Goal: Task Accomplishment & Management: Manage account settings

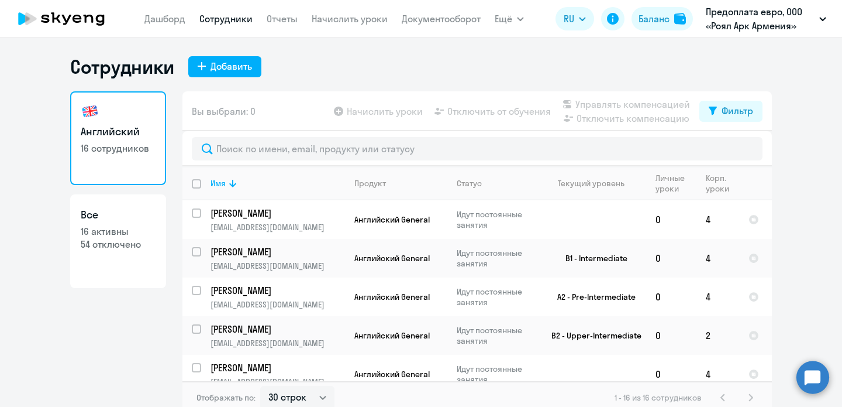
select select "30"
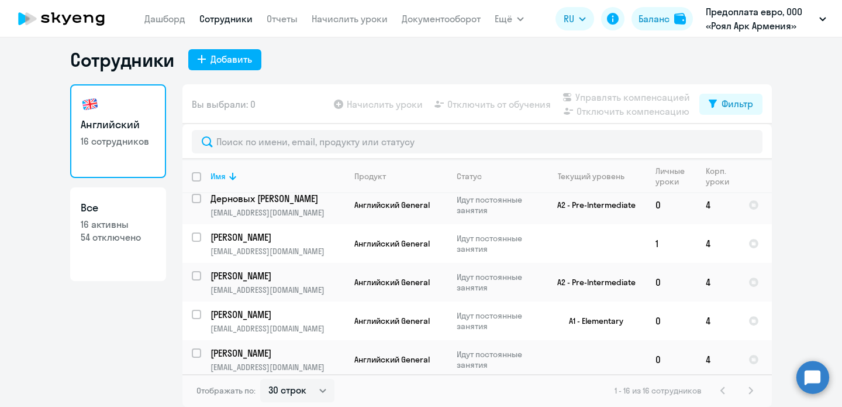
click at [785, 200] on ng-component "Сотрудники Добавить Английский 16 сотрудников Все 16 активны 54 отключено Вы вы…" at bounding box center [421, 227] width 842 height 359
click at [750, 388] on div "1 - 16 из 16 сотрудников" at bounding box center [686, 390] width 143 height 14
click at [754, 391] on div "1 - 16 из 16 сотрудников" at bounding box center [686, 390] width 143 height 14
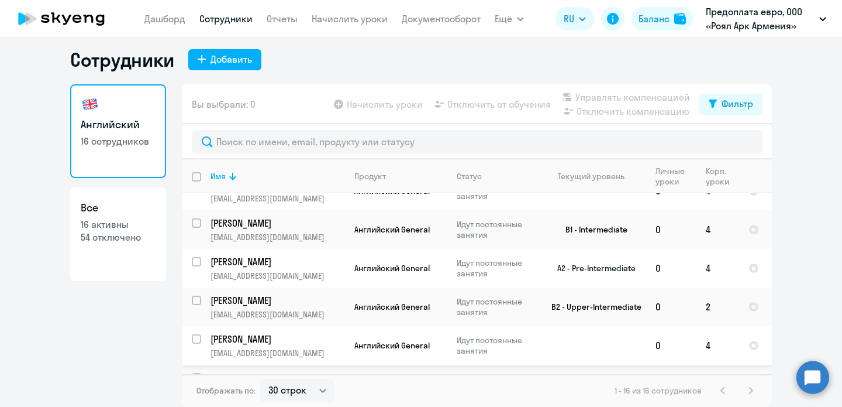
scroll to position [20, 0]
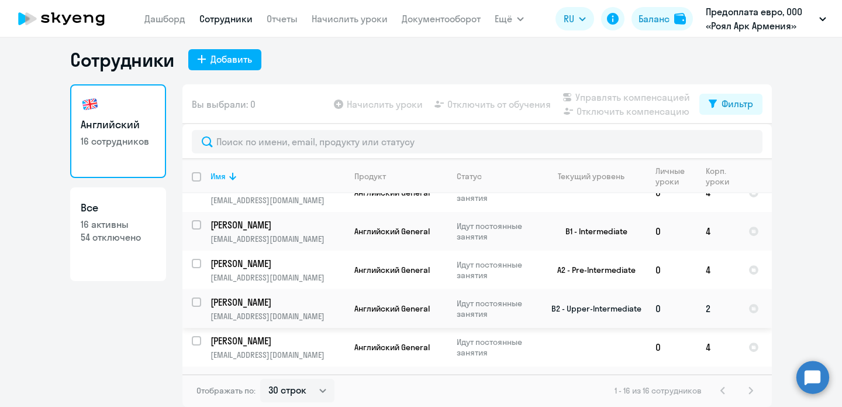
click at [192, 301] on input "select row 39810879" at bounding box center [203, 308] width 23 height 23
checkbox input "true"
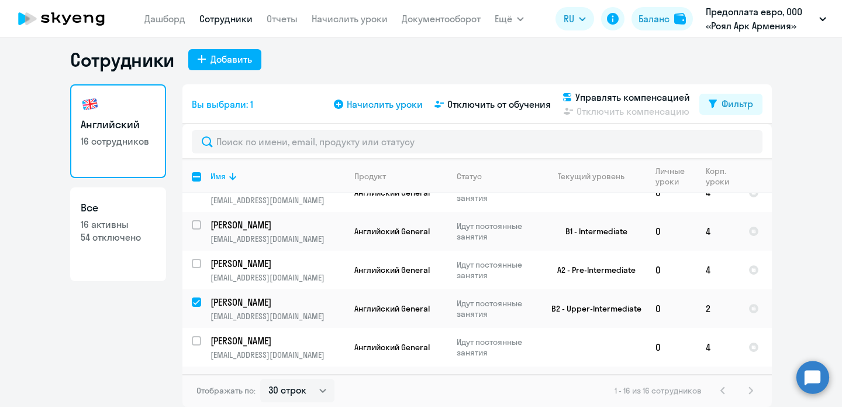
click at [383, 108] on span "Начислить уроки" at bounding box center [385, 104] width 76 height 14
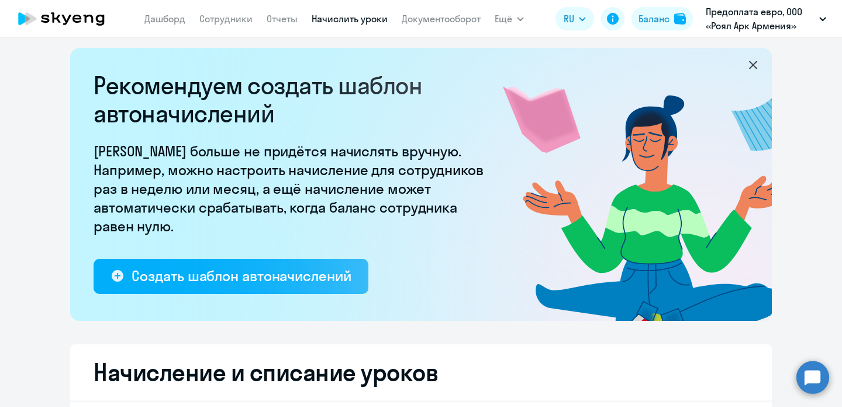
select select "10"
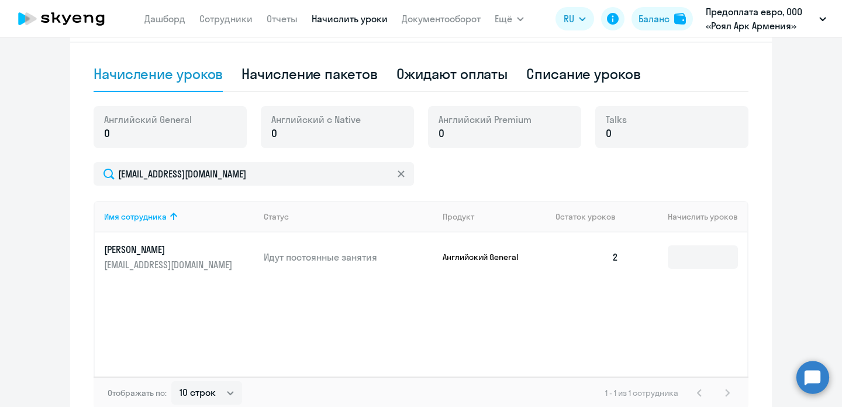
scroll to position [433, 0]
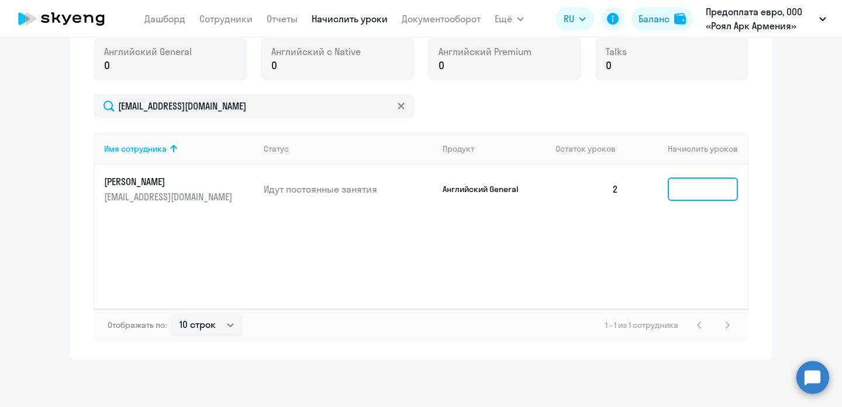
click at [694, 185] on input at bounding box center [703, 188] width 70 height 23
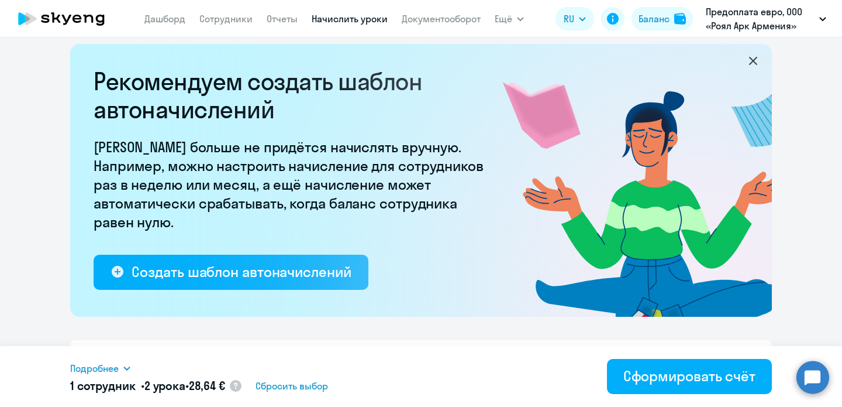
scroll to position [0, 0]
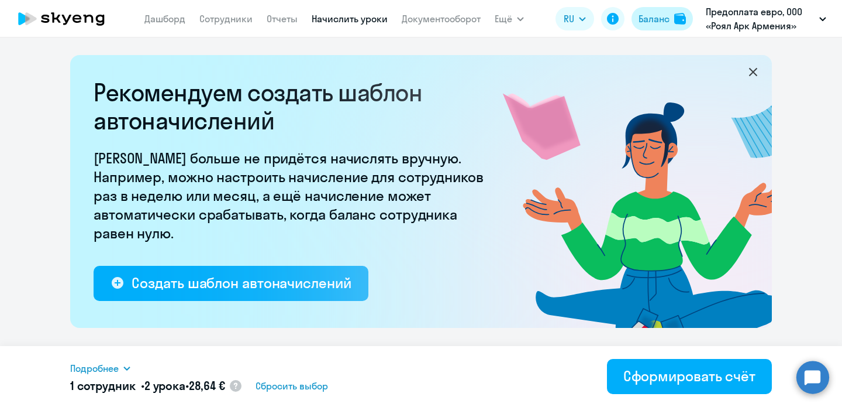
type input "2"
click at [639, 25] on div "Баланс" at bounding box center [654, 19] width 31 height 14
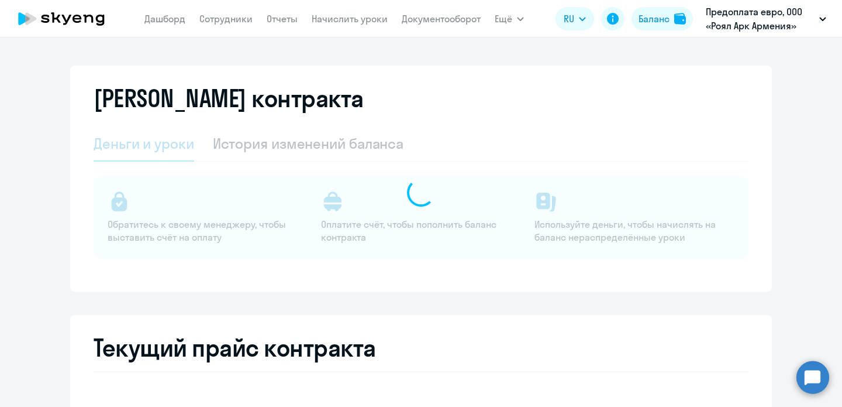
select select "english_adult_not_native_speaker"
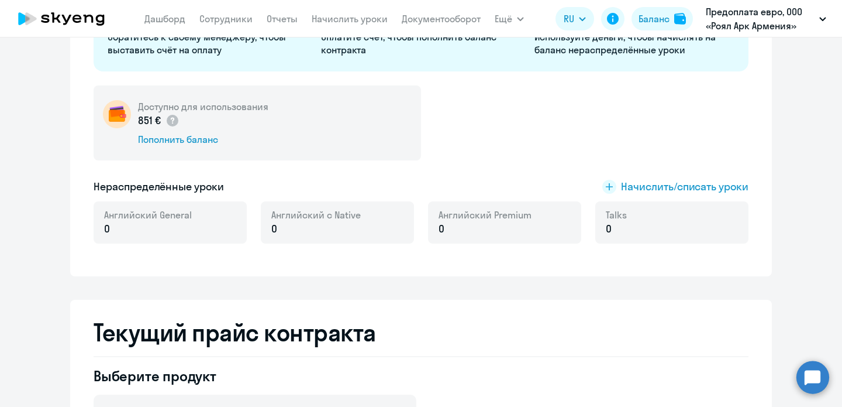
scroll to position [173, 0]
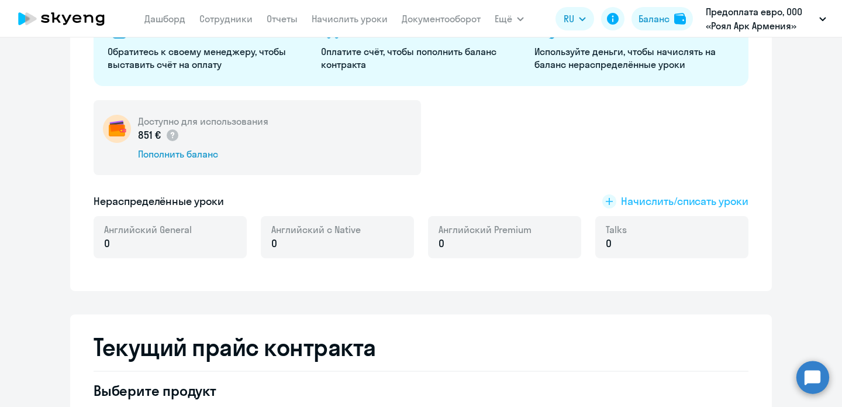
click at [674, 199] on span "Начислить/списать уроки" at bounding box center [685, 201] width 128 height 15
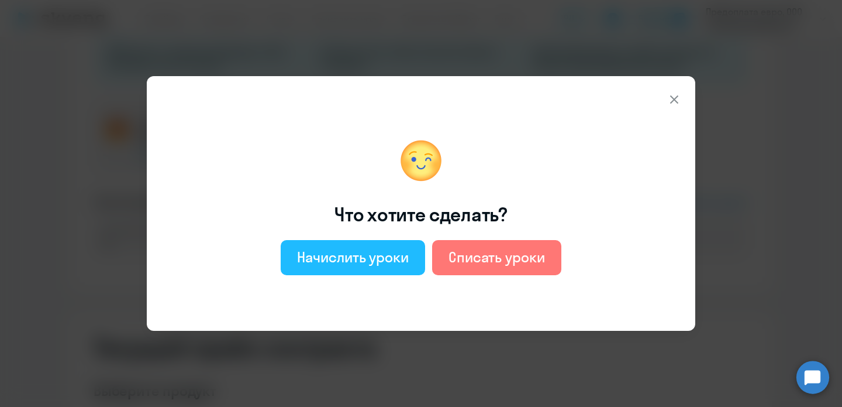
click at [378, 269] on button "Начислить уроки" at bounding box center [353, 257] width 144 height 35
select select "english_adult_not_native_speaker"
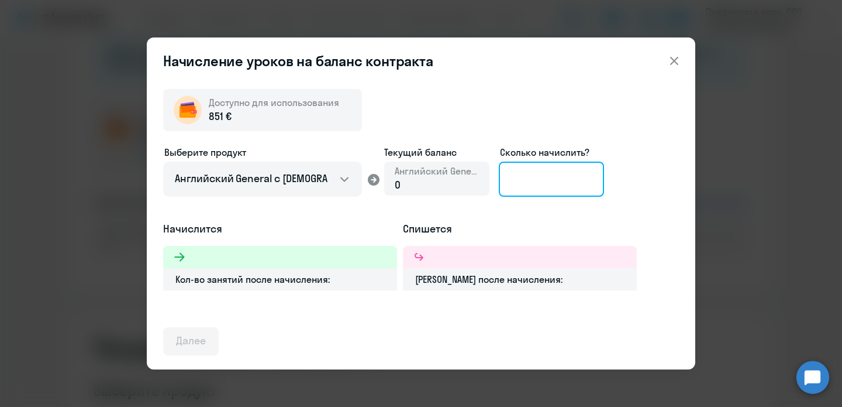
click at [571, 167] on input at bounding box center [551, 178] width 105 height 35
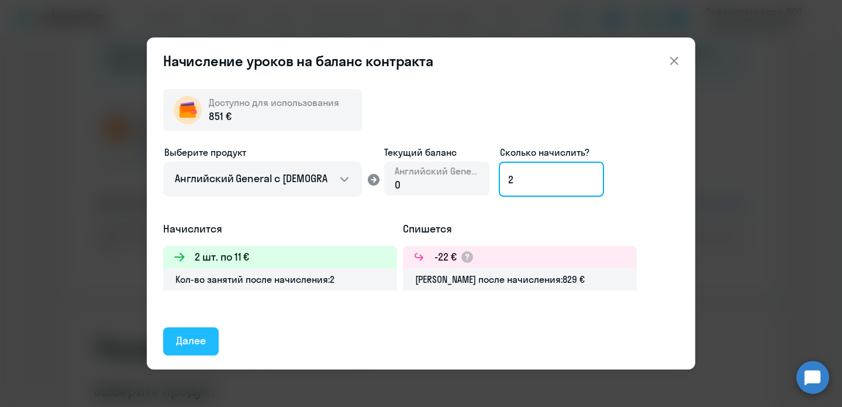
type input "2"
click at [190, 340] on div "Далее" at bounding box center [191, 340] width 30 height 15
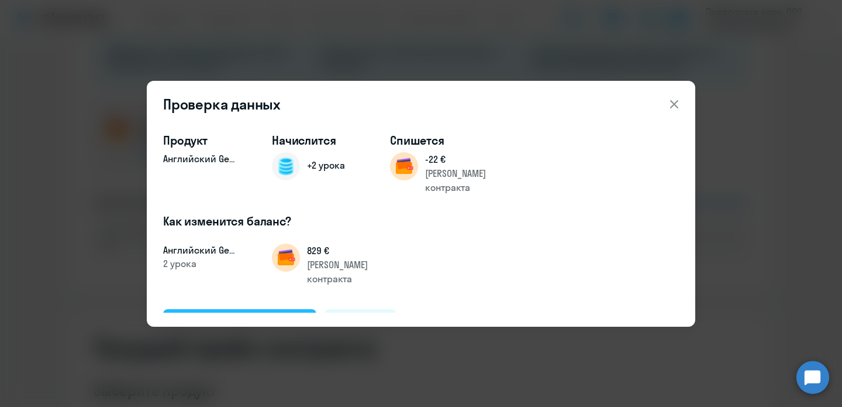
click at [233, 315] on div "Подтвердить и начислить" at bounding box center [240, 322] width 128 height 15
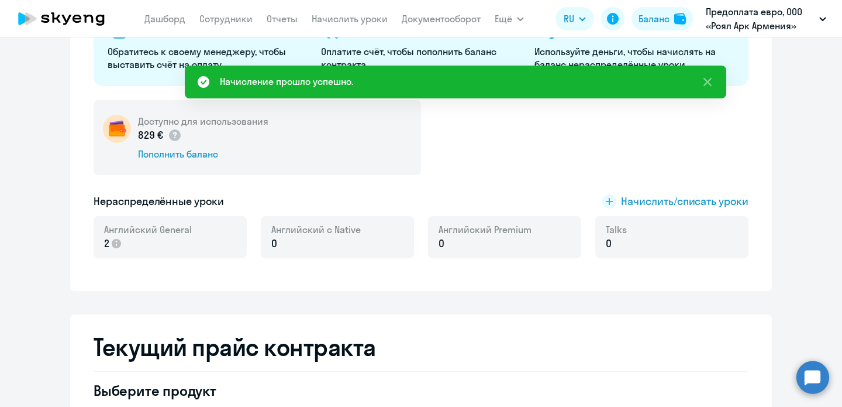
scroll to position [0, 0]
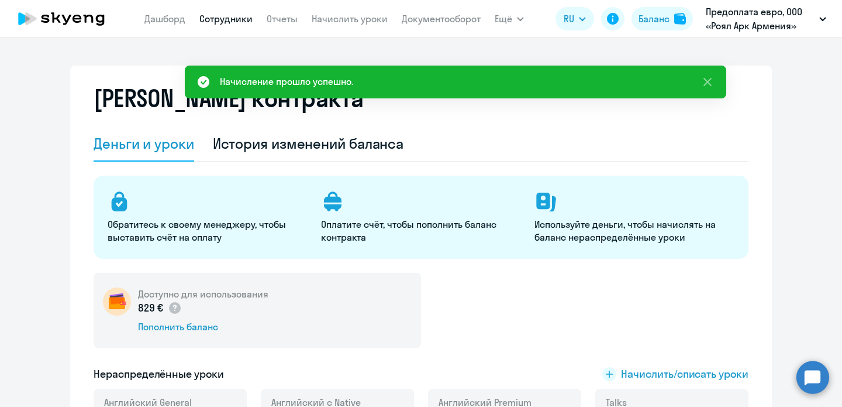
click at [244, 19] on link "Сотрудники" at bounding box center [225, 19] width 53 height 12
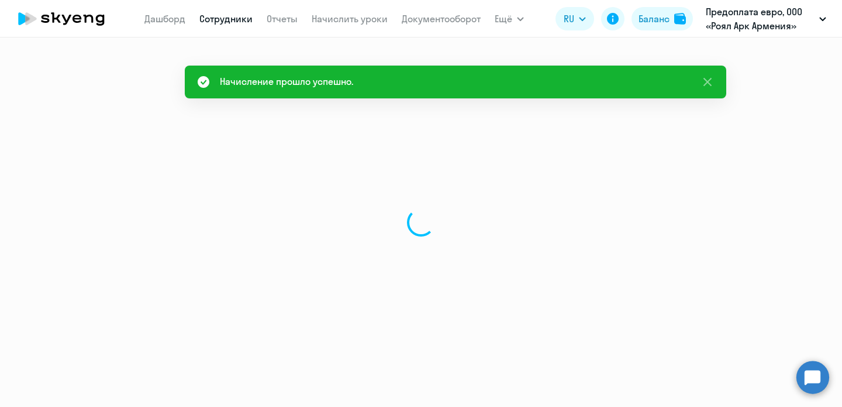
select select "30"
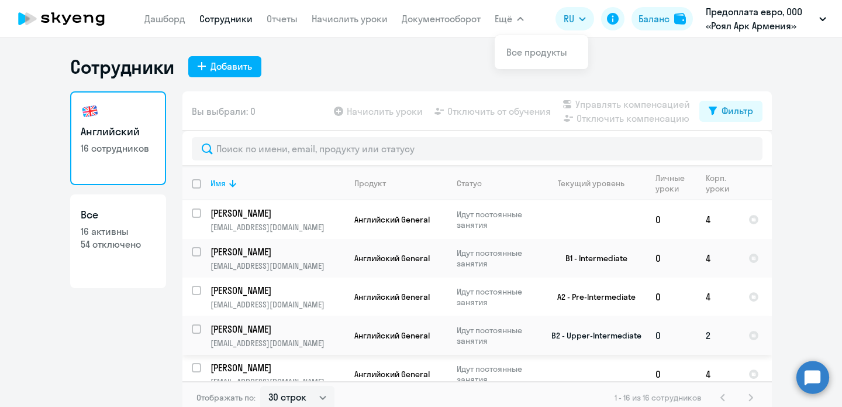
click at [198, 328] on input "select row 39810879" at bounding box center [203, 335] width 23 height 23
checkbox input "true"
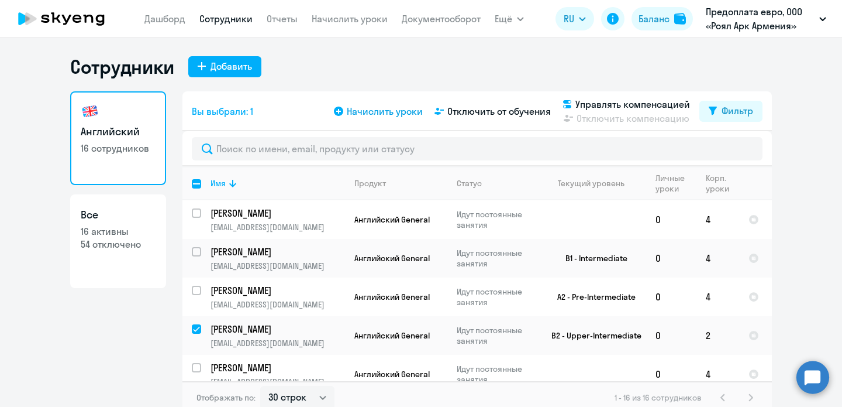
click at [380, 112] on span "Начислить уроки" at bounding box center [385, 111] width 76 height 14
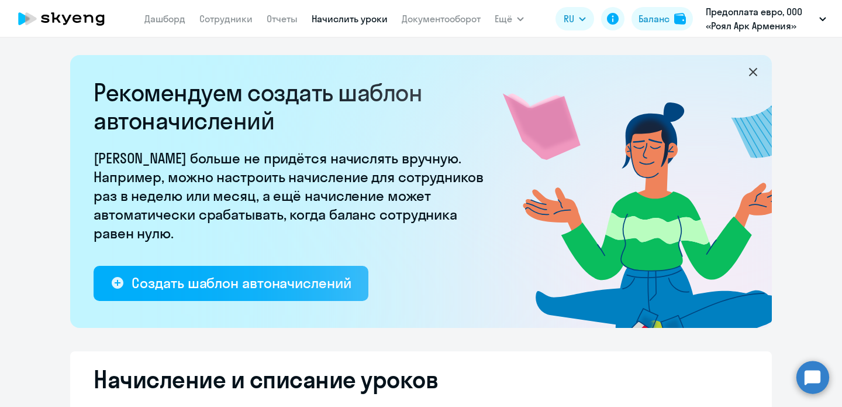
select select "10"
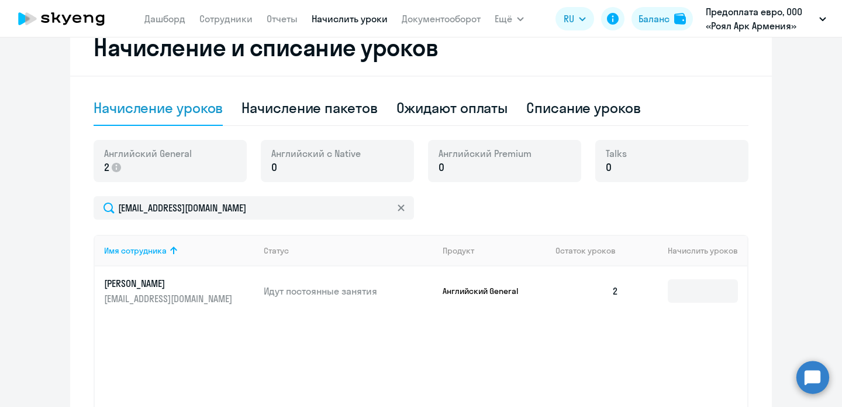
scroll to position [336, 0]
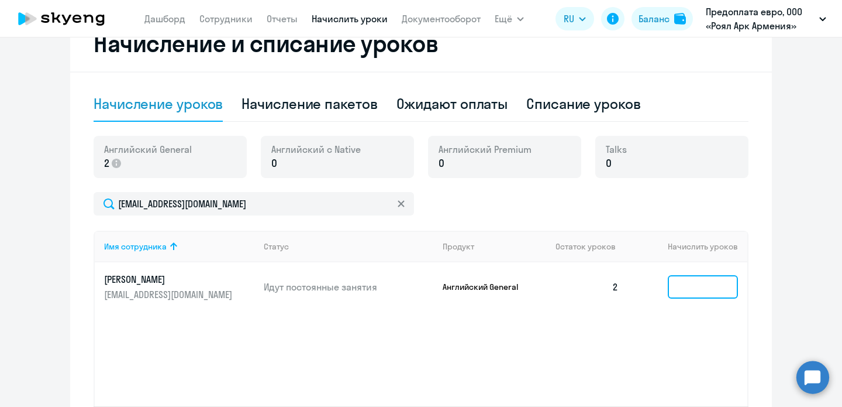
click at [691, 282] on input at bounding box center [703, 286] width 70 height 23
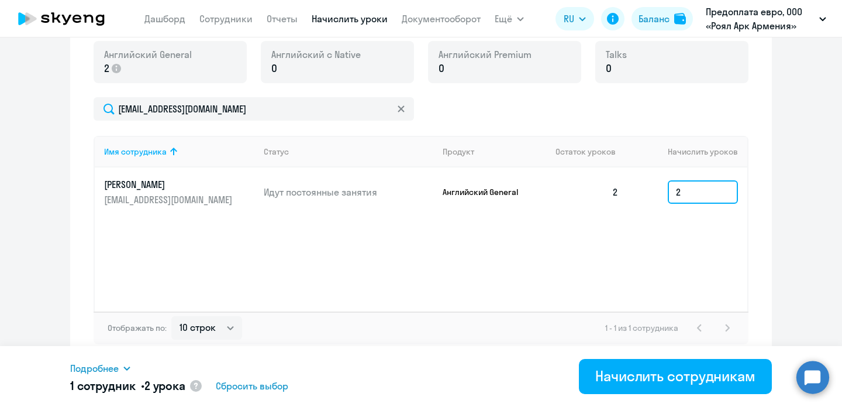
scroll to position [433, 0]
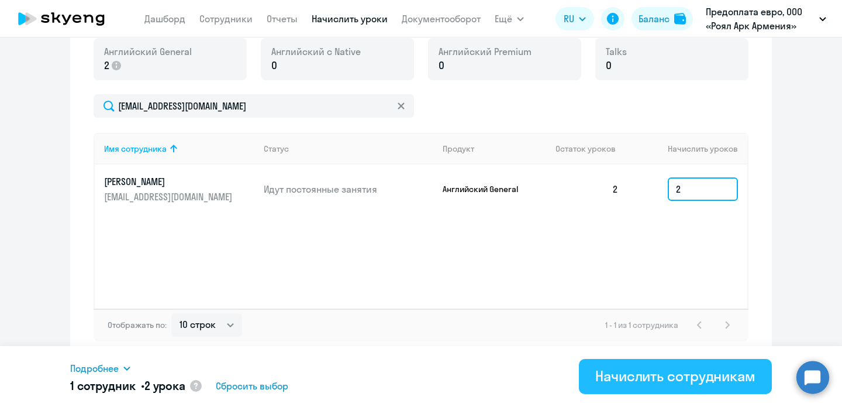
type input "2"
click at [692, 373] on div "Начислить сотрудникам" at bounding box center [676, 375] width 160 height 19
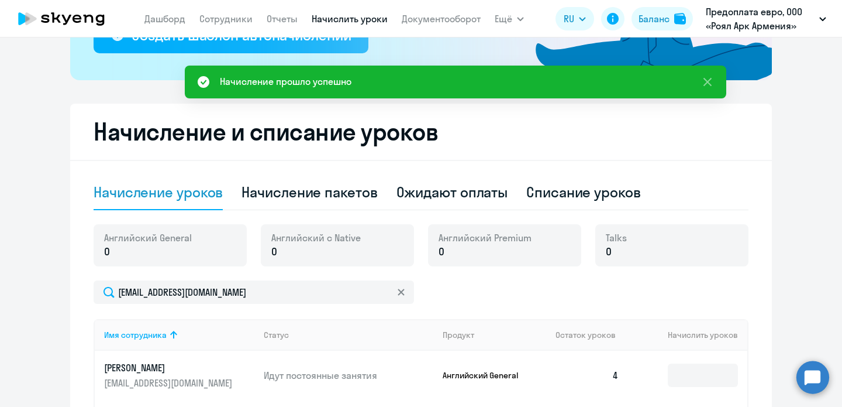
scroll to position [0, 0]
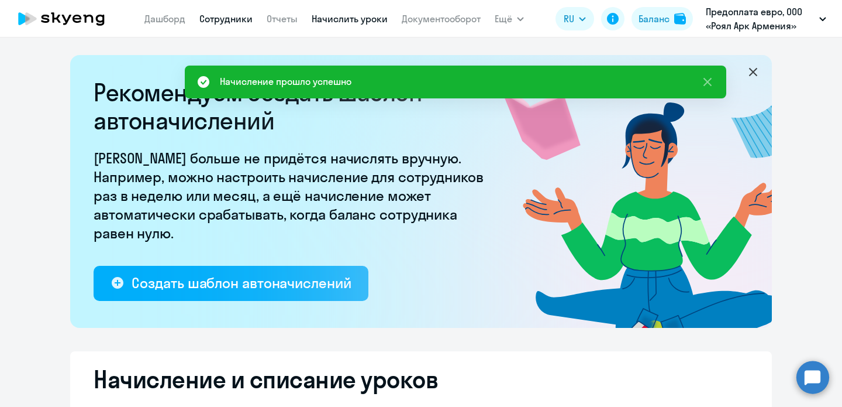
click at [227, 16] on link "Сотрудники" at bounding box center [225, 19] width 53 height 12
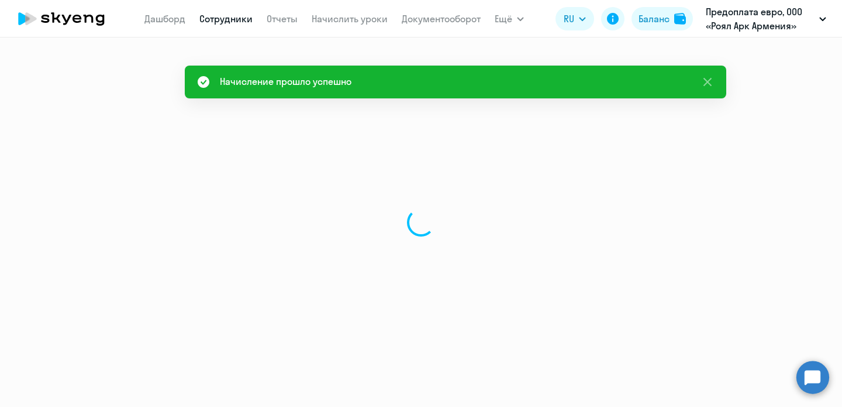
select select "30"
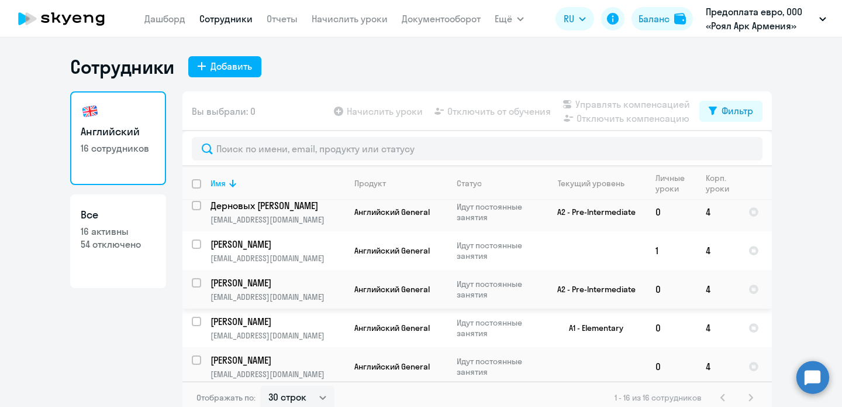
scroll to position [7, 0]
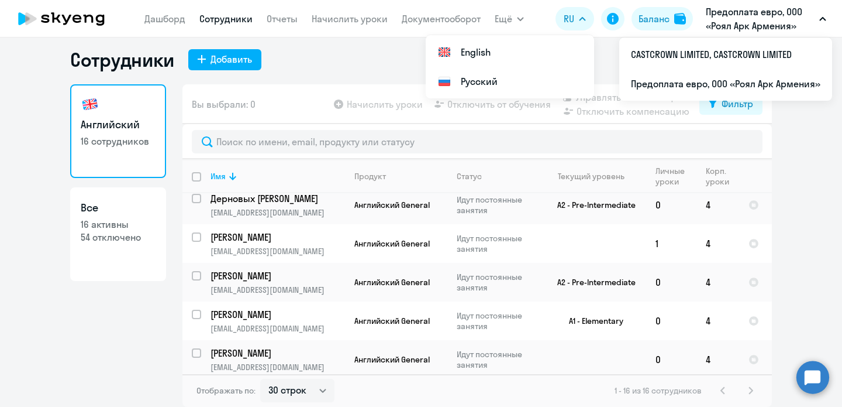
click at [732, 23] on p "Предоплата евро, ООО «Роял Арк Армения»" at bounding box center [760, 19] width 109 height 28
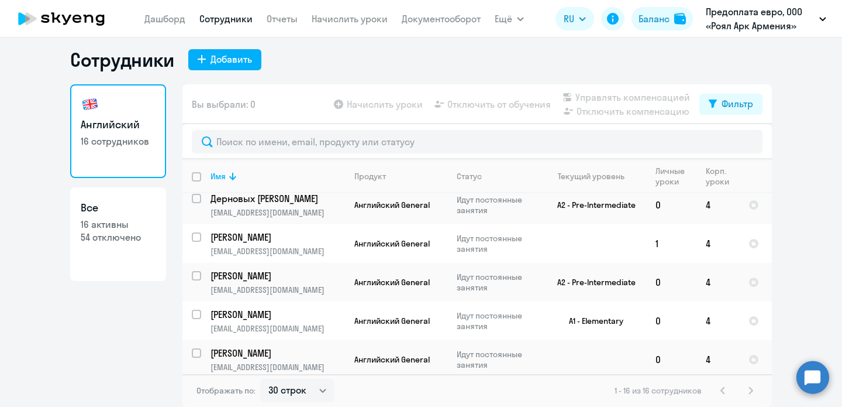
click at [732, 24] on p "Предоплата евро, ООО «Роял Арк Армения»" at bounding box center [760, 19] width 109 height 28
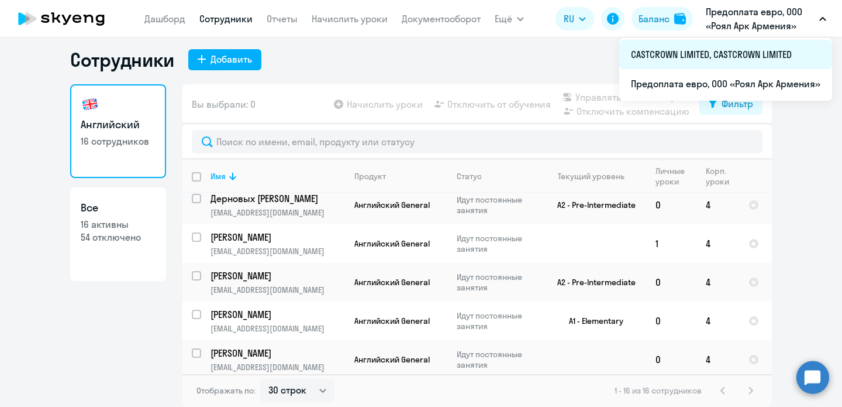
click at [695, 55] on li "CASTCROWN LIMITED, CASTCROWN LIMITED" at bounding box center [726, 54] width 213 height 29
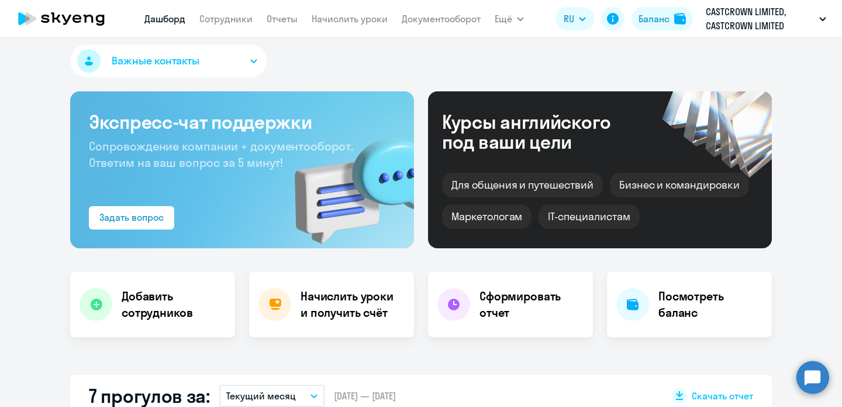
select select "30"
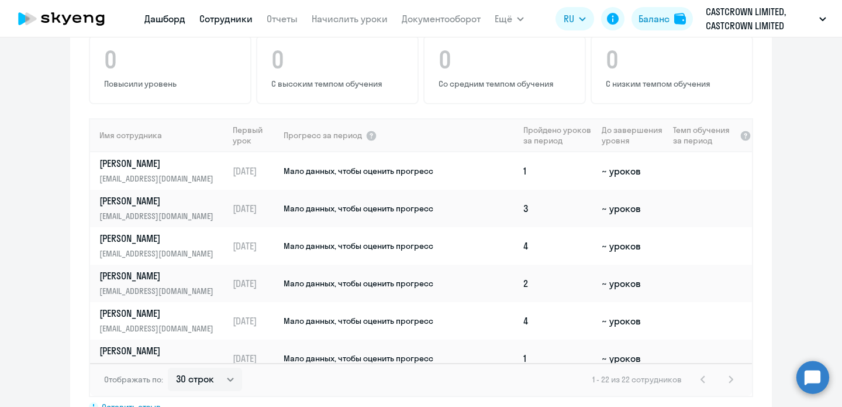
click at [232, 16] on link "Сотрудники" at bounding box center [225, 19] width 53 height 12
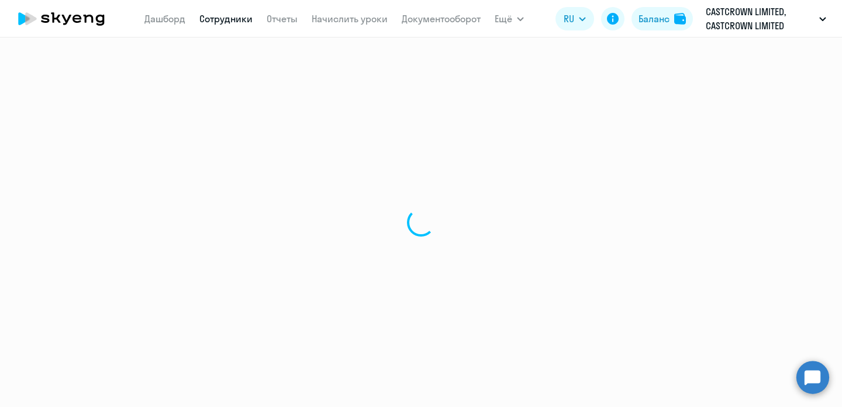
select select "30"
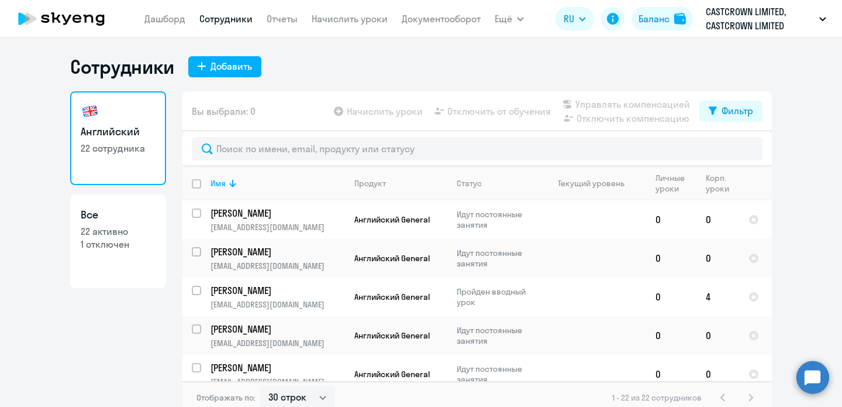
click at [196, 183] on input "deselect all" at bounding box center [203, 190] width 23 height 23
checkbox input "true"
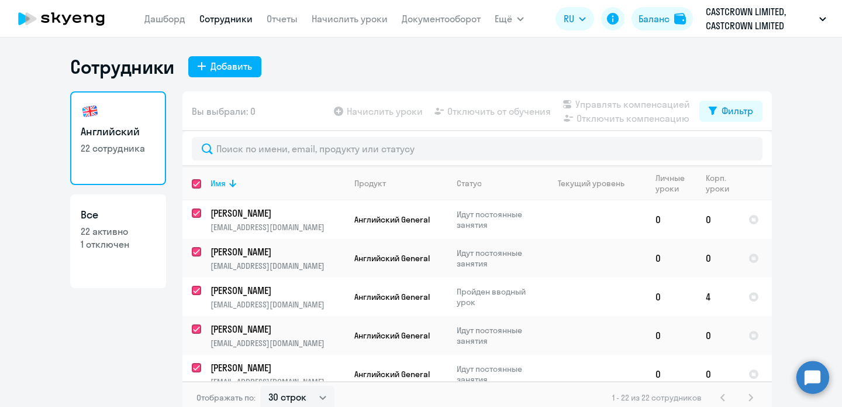
checkbox input "true"
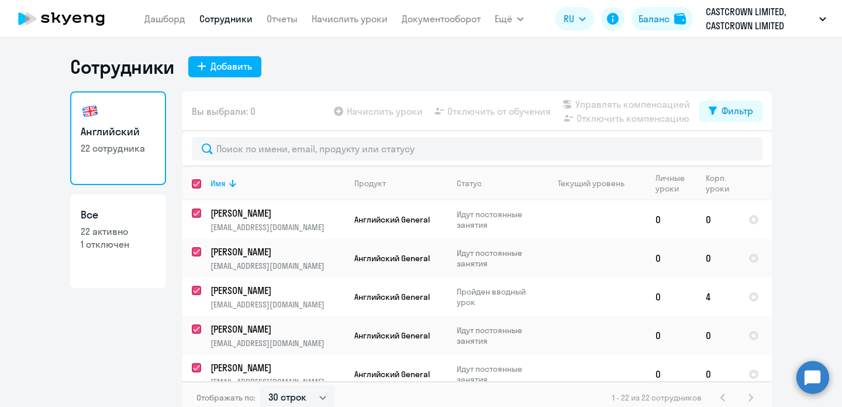
checkbox input "true"
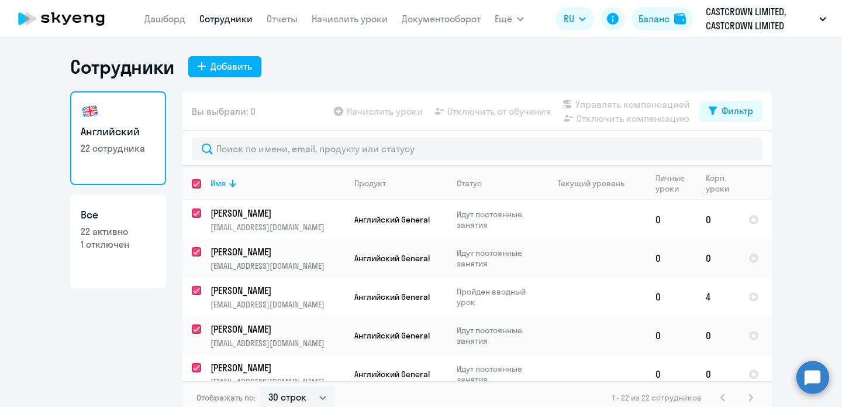
checkbox input "true"
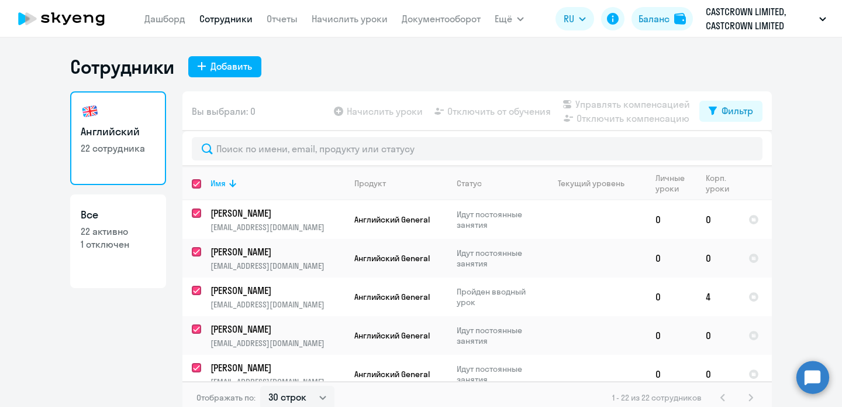
checkbox input "true"
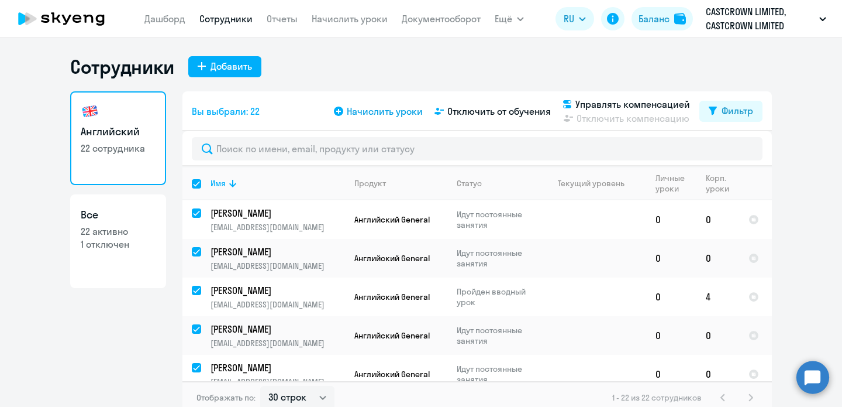
click at [390, 111] on span "Начислить уроки" at bounding box center [385, 111] width 76 height 14
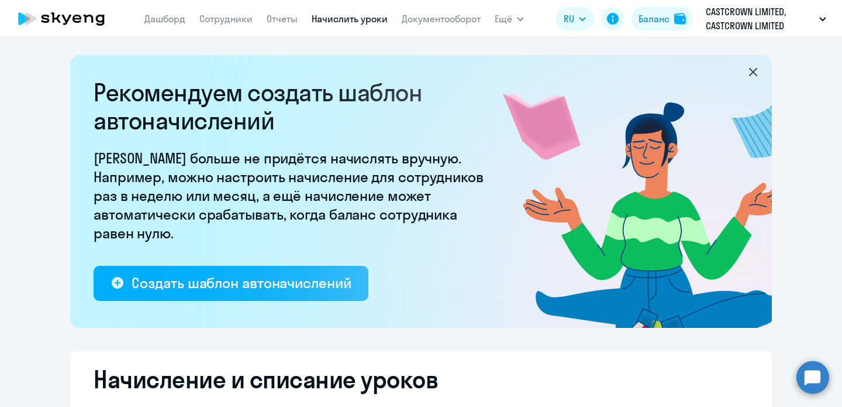
select select "10"
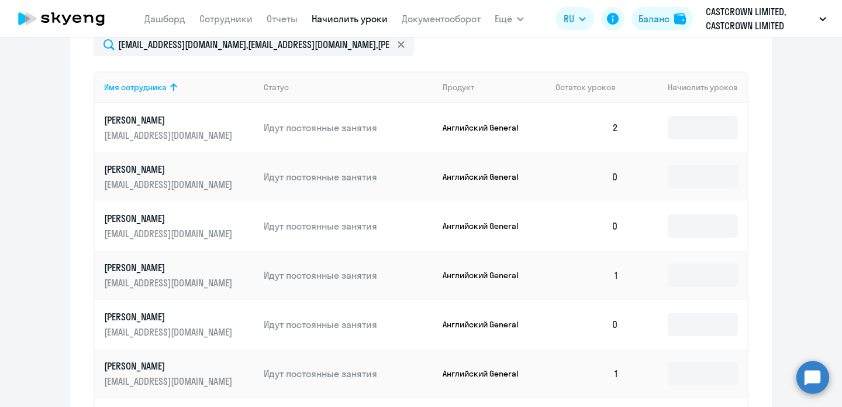
scroll to position [507, 0]
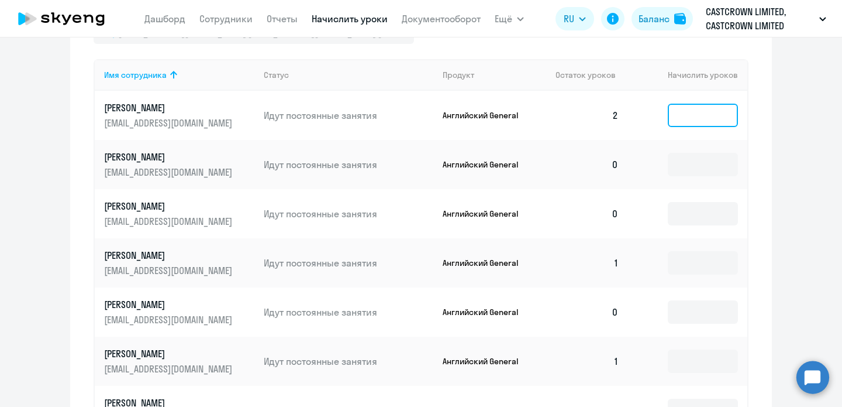
click at [695, 115] on input at bounding box center [703, 115] width 70 height 23
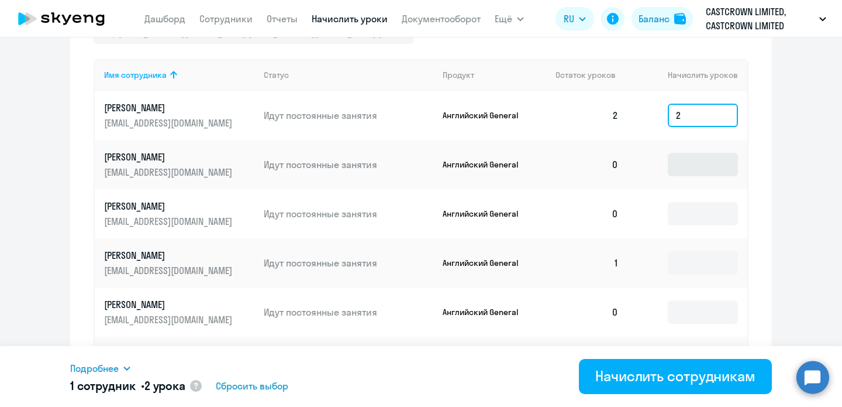
type input "2"
click at [694, 159] on input at bounding box center [703, 164] width 70 height 23
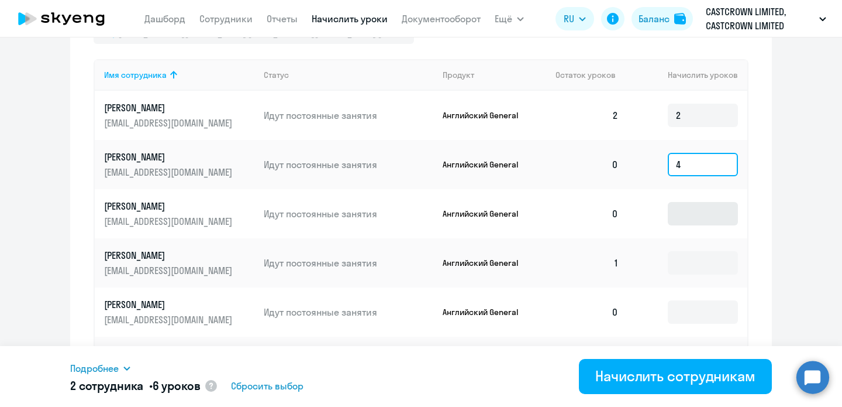
type input "4"
click at [696, 208] on input at bounding box center [703, 213] width 70 height 23
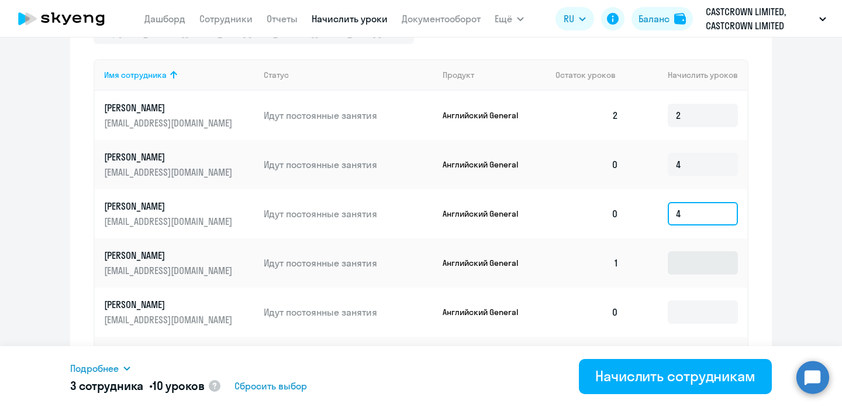
type input "4"
click at [693, 255] on input at bounding box center [703, 262] width 70 height 23
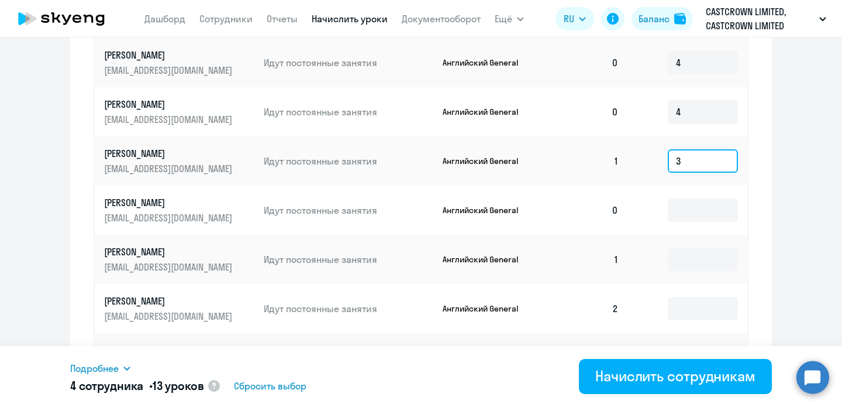
scroll to position [615, 0]
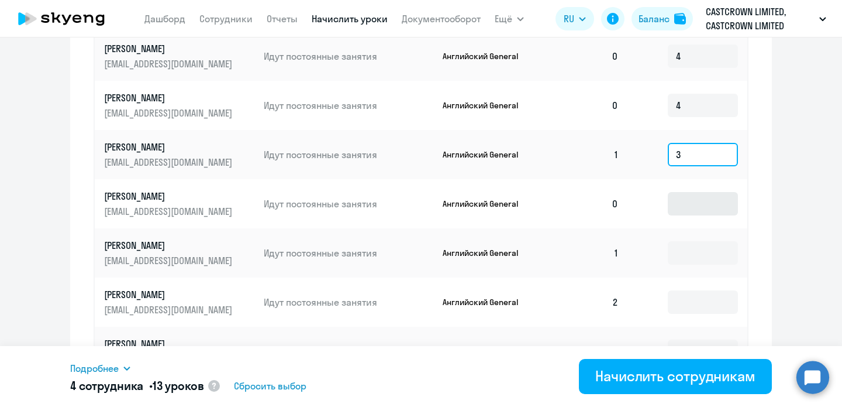
type input "3"
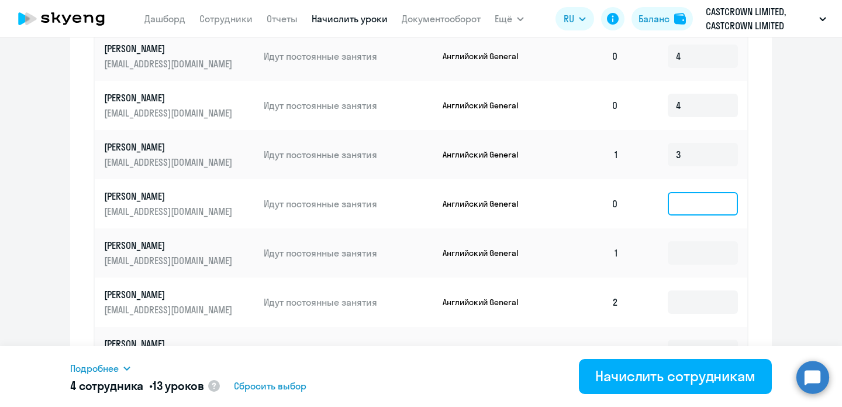
click at [689, 205] on input at bounding box center [703, 203] width 70 height 23
type input "4"
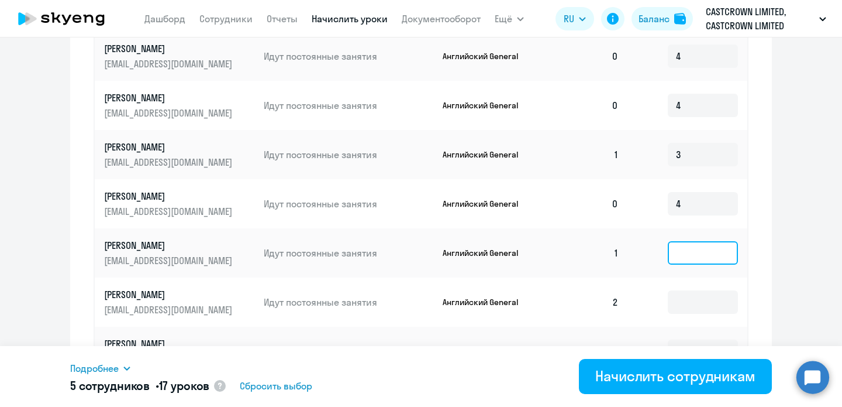
click at [684, 254] on input at bounding box center [703, 252] width 70 height 23
type input "3"
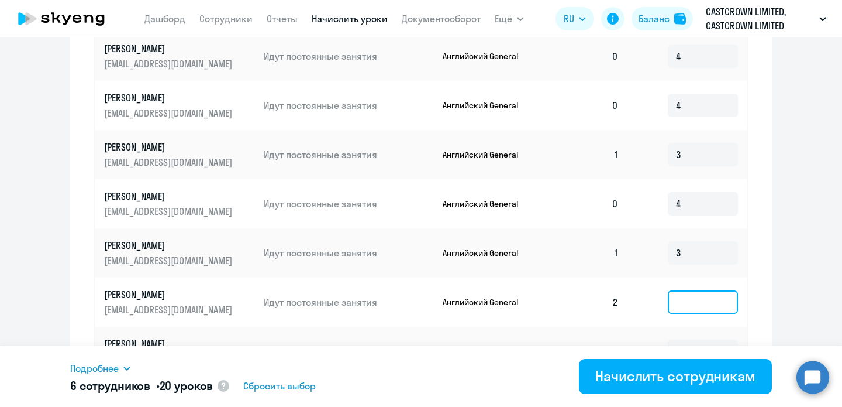
click at [686, 301] on input at bounding box center [703, 301] width 70 height 23
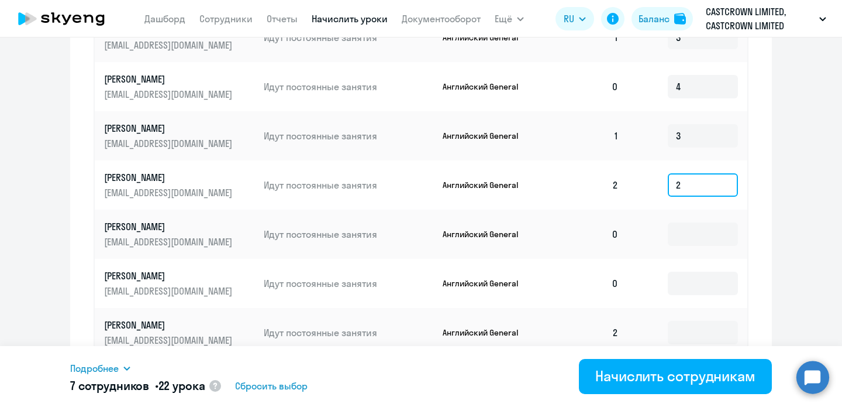
scroll to position [781, 0]
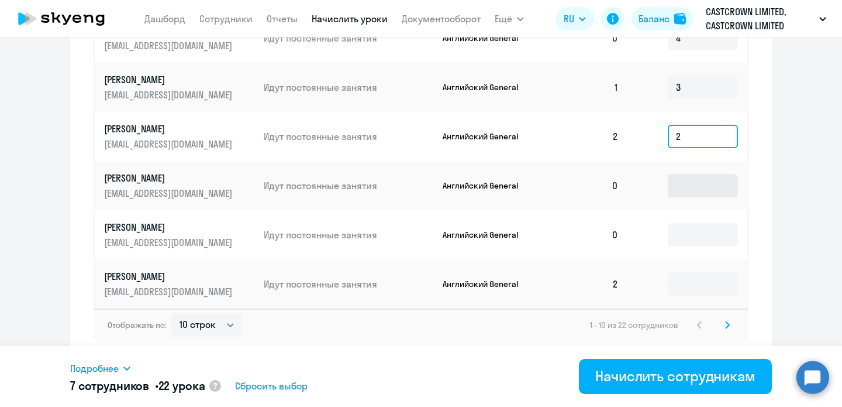
type input "2"
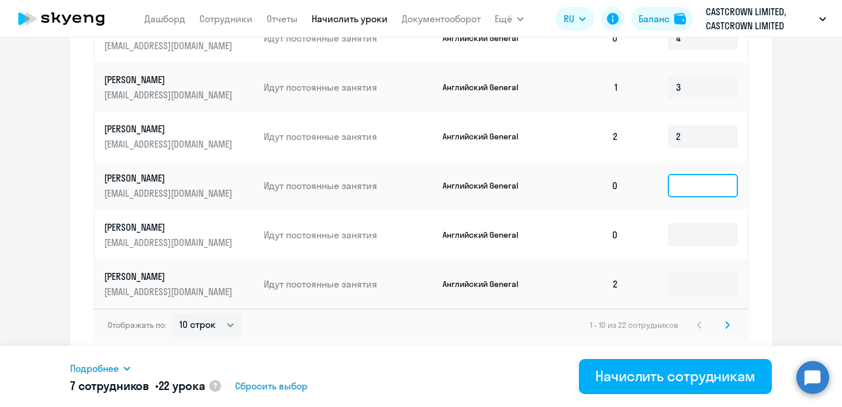
click at [699, 183] on input at bounding box center [703, 185] width 70 height 23
type input "4"
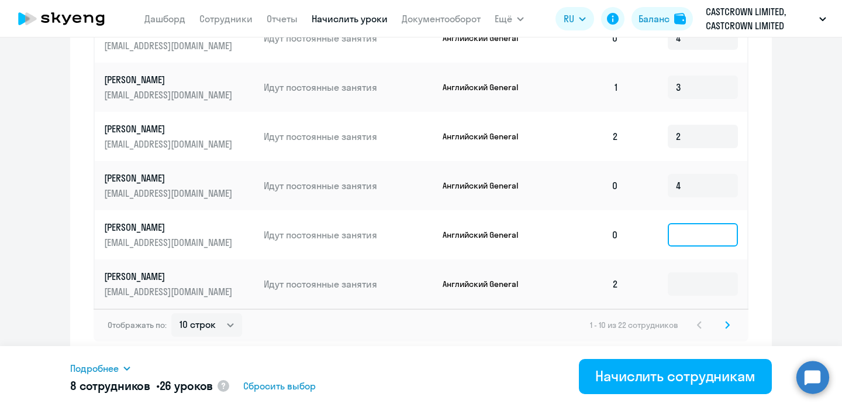
click at [686, 235] on input at bounding box center [703, 234] width 70 height 23
type input "4"
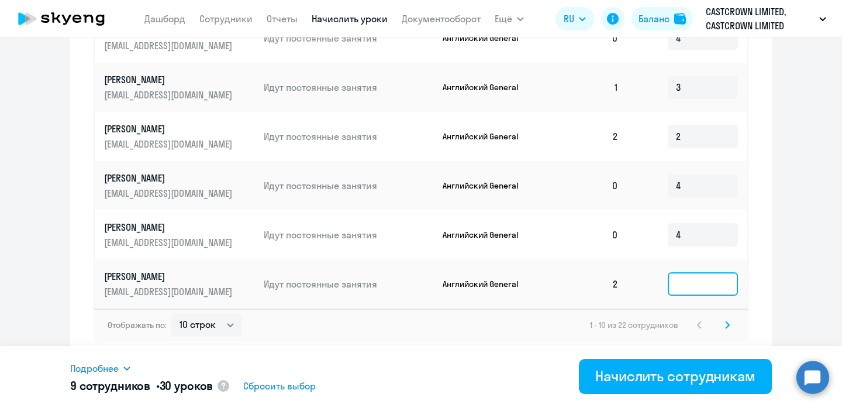
click at [679, 283] on input at bounding box center [703, 283] width 70 height 23
type input "2"
click at [730, 324] on svg-icon at bounding box center [728, 325] width 14 height 14
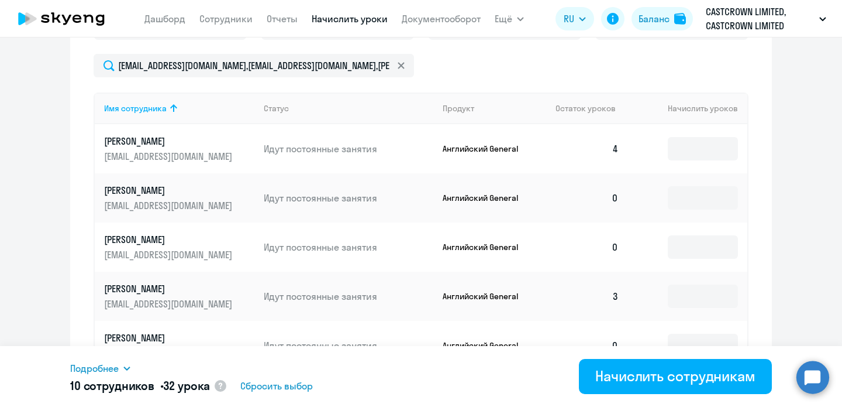
scroll to position [476, 0]
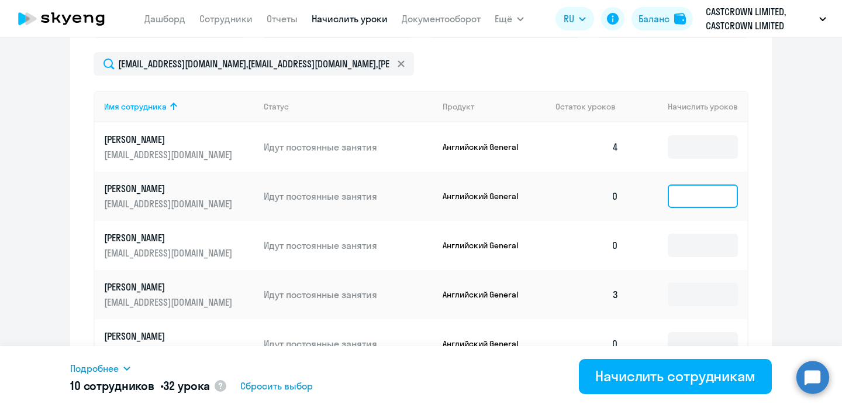
click at [693, 195] on input at bounding box center [703, 195] width 70 height 23
type input "4"
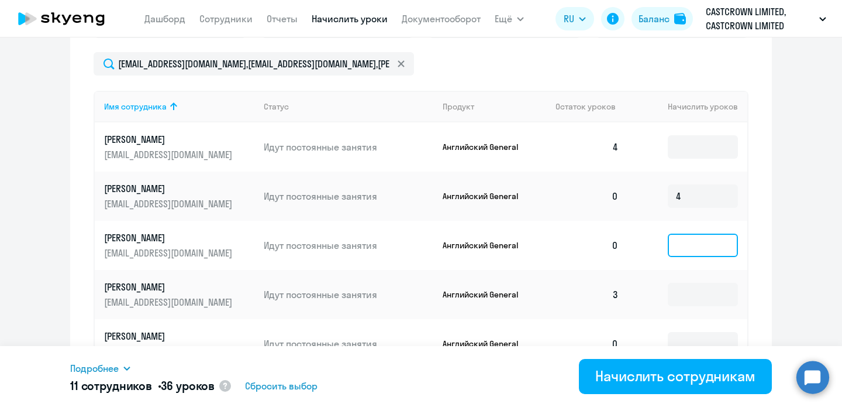
click at [686, 239] on input at bounding box center [703, 244] width 70 height 23
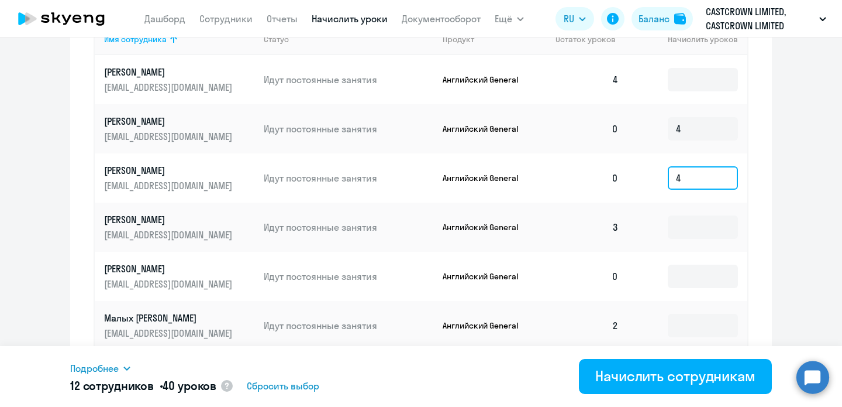
scroll to position [583, 0]
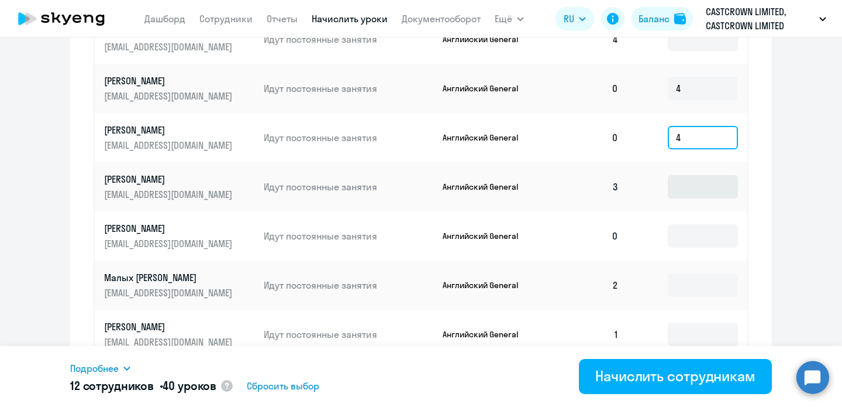
type input "4"
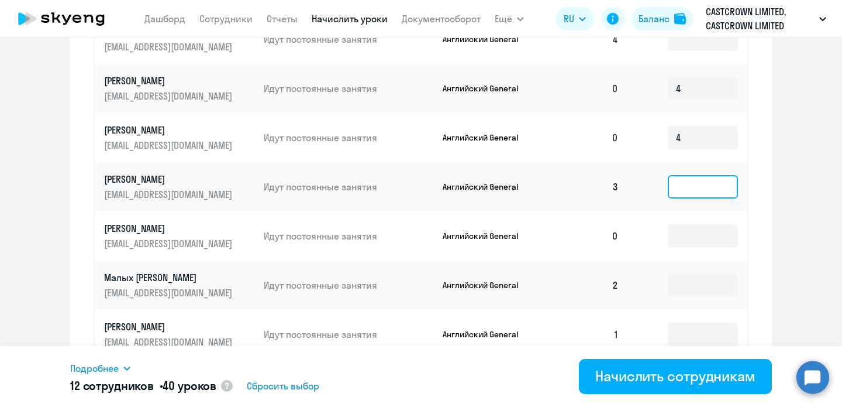
click at [683, 187] on input at bounding box center [703, 186] width 70 height 23
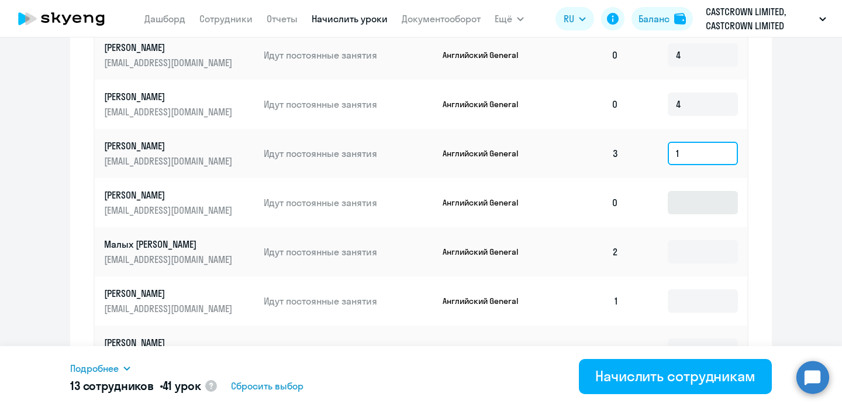
scroll to position [621, 0]
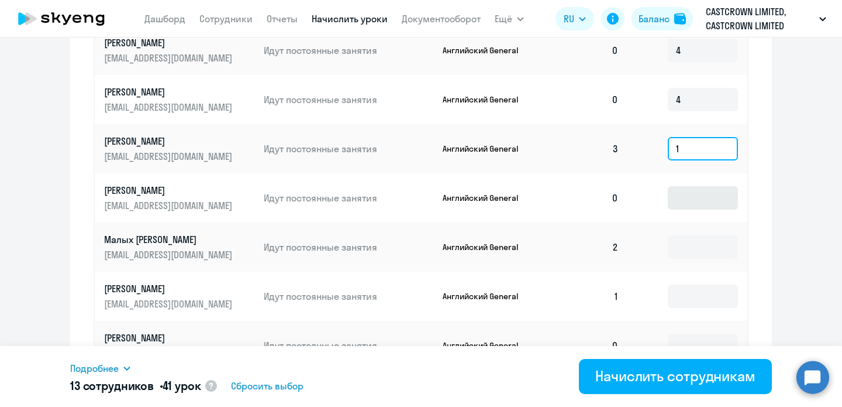
type input "1"
click at [686, 195] on input at bounding box center [703, 197] width 70 height 23
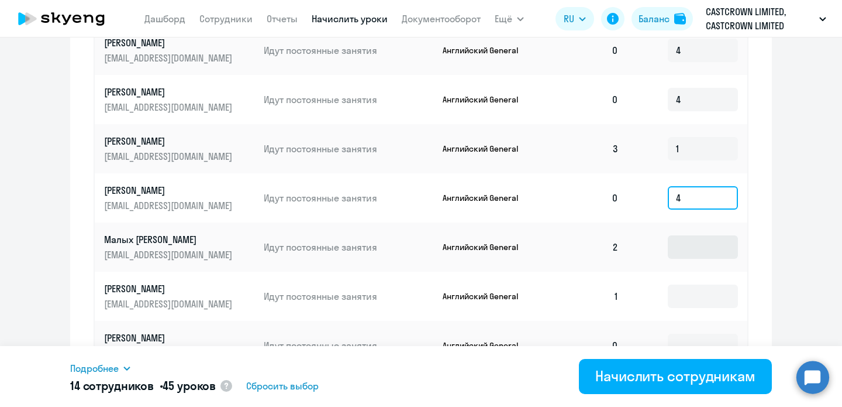
type input "4"
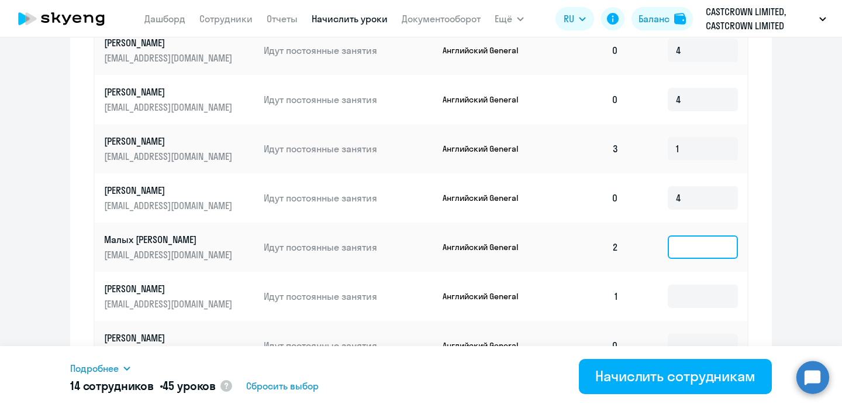
click at [686, 244] on input at bounding box center [703, 246] width 70 height 23
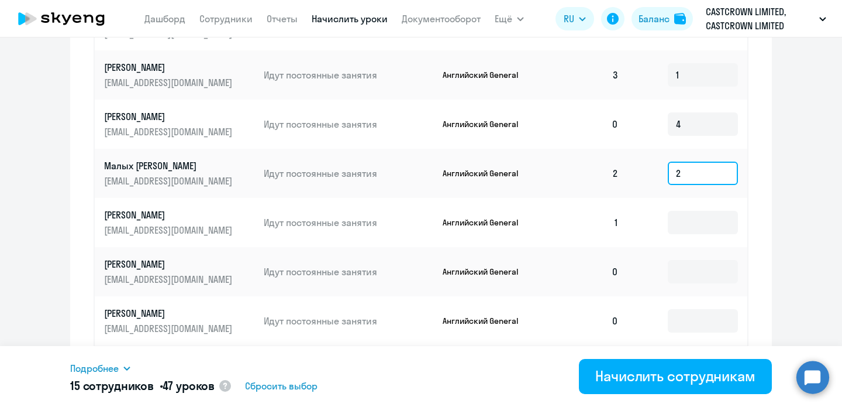
scroll to position [697, 0]
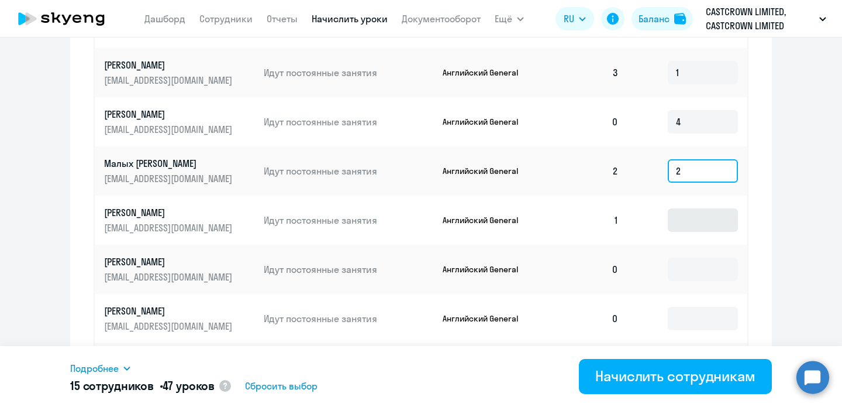
type input "2"
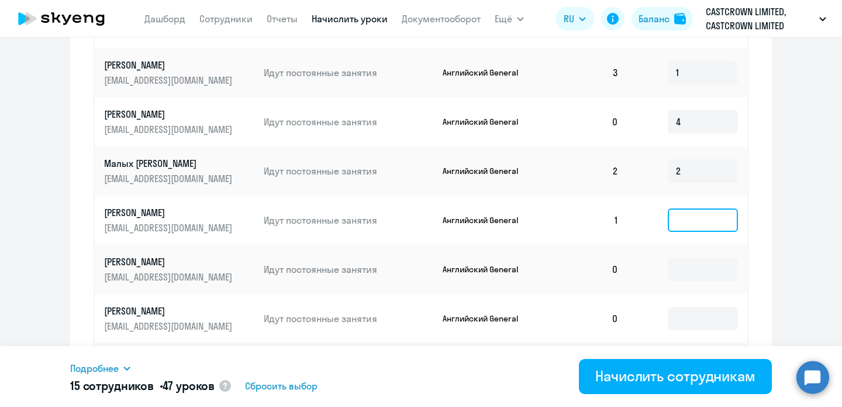
click at [695, 221] on input at bounding box center [703, 219] width 70 height 23
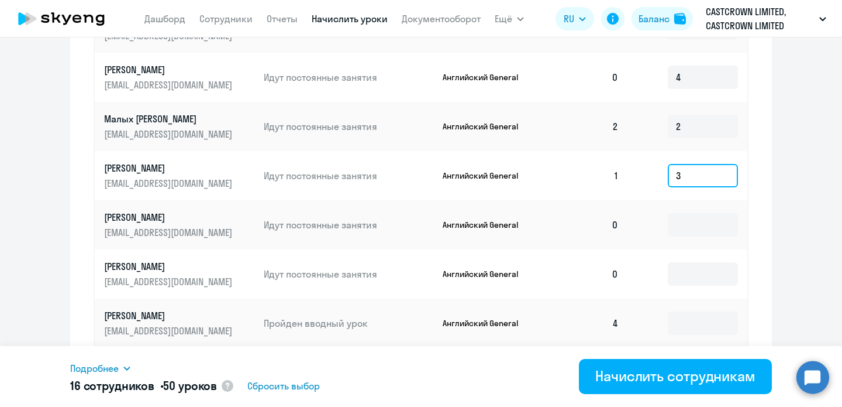
scroll to position [747, 0]
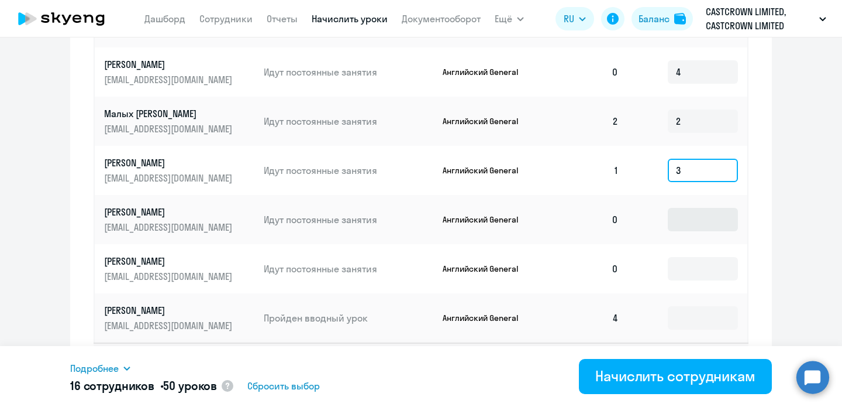
type input "3"
click at [697, 219] on input at bounding box center [703, 219] width 70 height 23
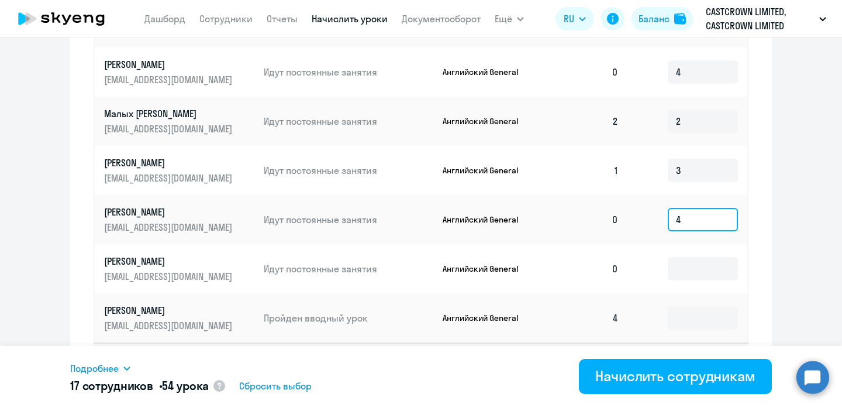
type input "4"
click at [698, 253] on td at bounding box center [687, 268] width 119 height 49
click at [698, 265] on input at bounding box center [703, 268] width 70 height 23
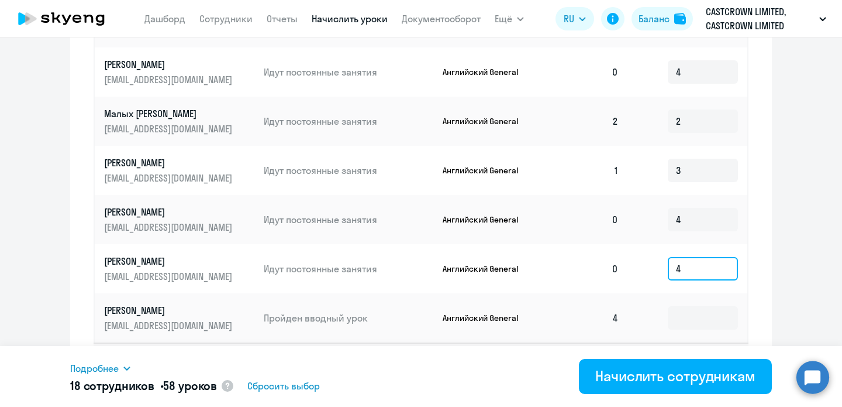
scroll to position [781, 0]
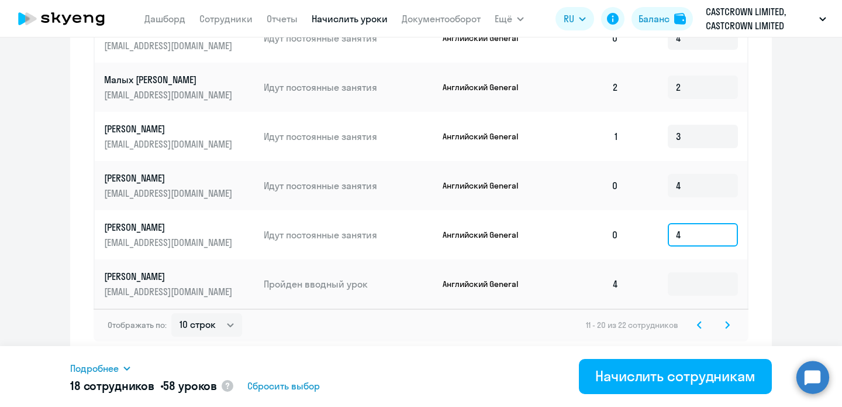
type input "4"
click at [725, 325] on icon at bounding box center [727, 325] width 5 height 8
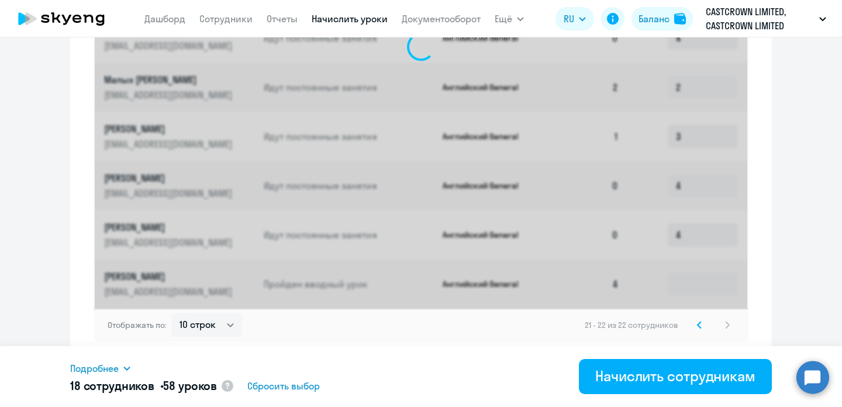
scroll to position [433, 0]
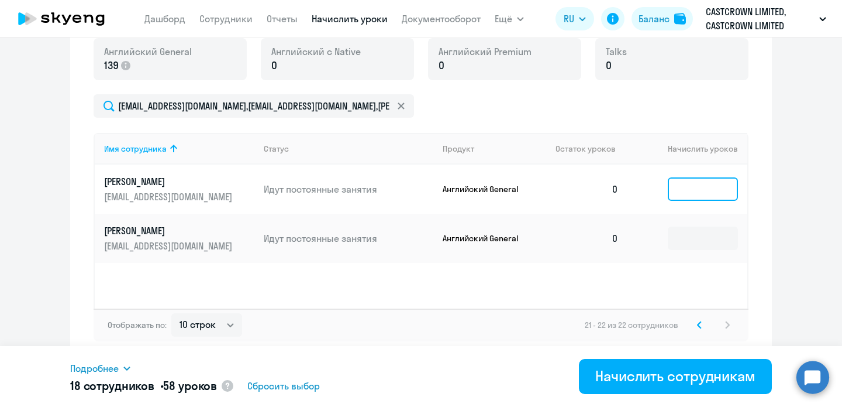
click at [698, 190] on input at bounding box center [703, 188] width 70 height 23
type input "4"
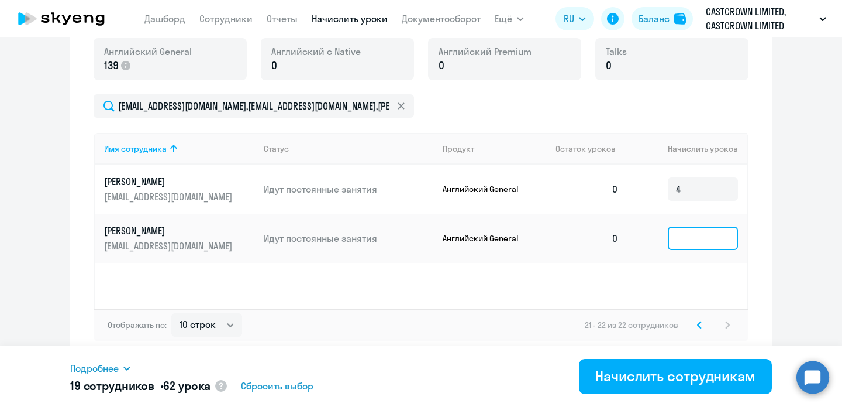
click at [687, 238] on input at bounding box center [703, 237] width 70 height 23
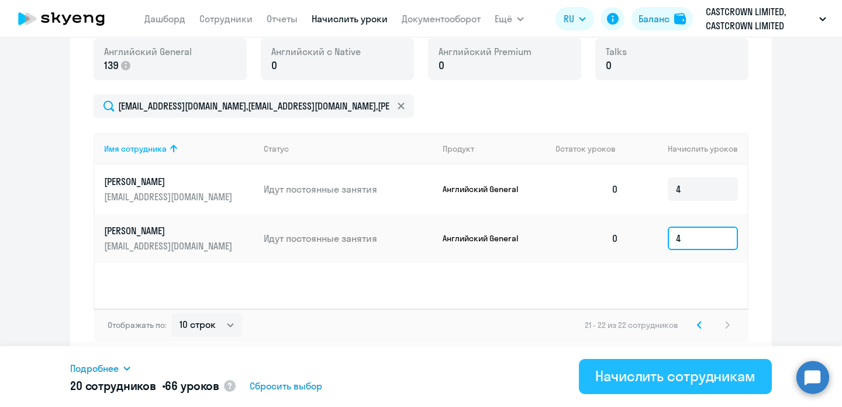
type input "4"
click at [644, 380] on div "Начислить сотрудникам" at bounding box center [676, 375] width 160 height 19
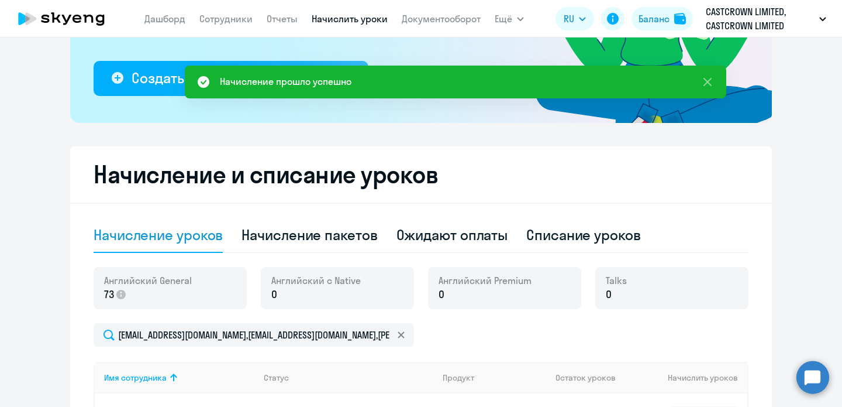
scroll to position [0, 0]
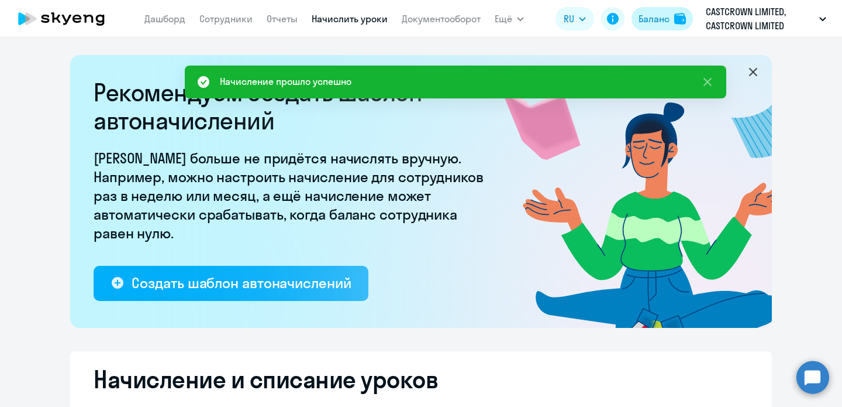
click at [659, 18] on div "Баланс" at bounding box center [654, 19] width 31 height 14
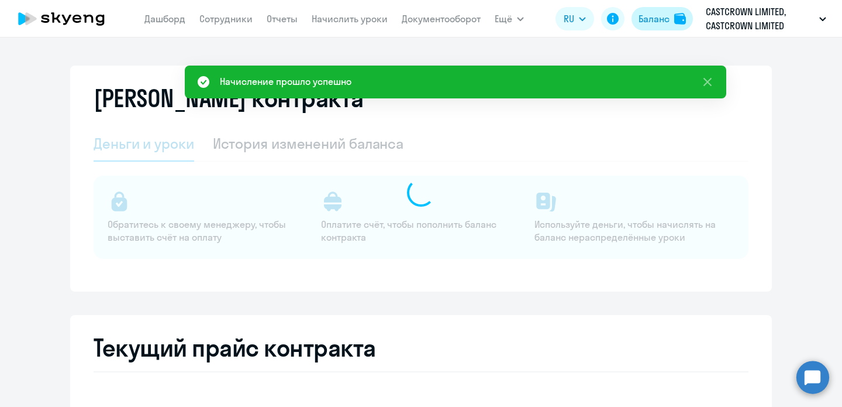
select select "english_adult_not_native_speaker"
